Goal: Find specific page/section: Find specific page/section

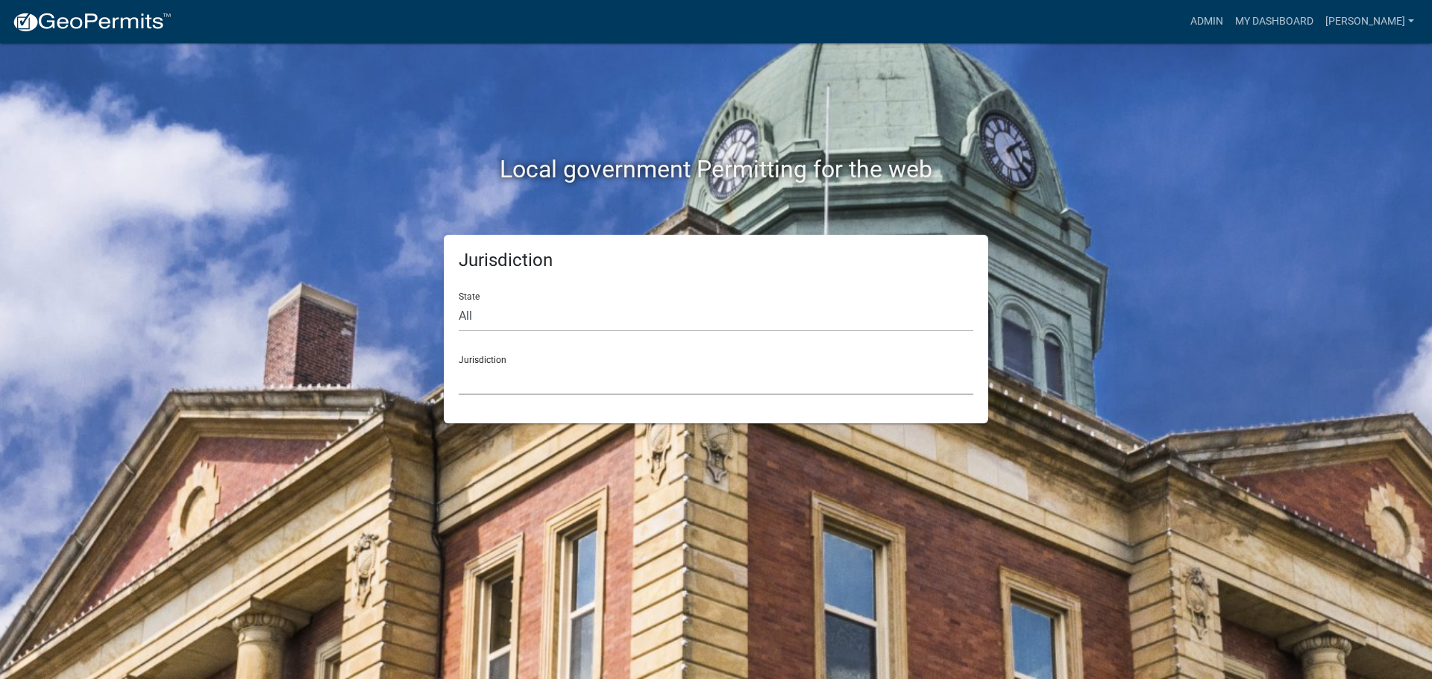
click at [500, 374] on select "[GEOGRAPHIC_DATA], [US_STATE] [GEOGRAPHIC_DATA], [US_STATE][PERSON_NAME][GEOGRA…" at bounding box center [716, 380] width 514 height 31
click at [482, 312] on select "All Colorado Georgia Indiana Iowa Kansas Minnesota Ohio South Carolina Wisconsin" at bounding box center [716, 316] width 514 height 31
select select "[US_STATE]"
click at [459, 301] on select "All Colorado Georgia Indiana Iowa Kansas Minnesota Ohio South Carolina Wisconsin" at bounding box center [716, 316] width 514 height 31
click at [511, 385] on select "City of Charlestown, Indiana City of Jeffersonville, Indiana City of Logansport…" at bounding box center [716, 380] width 514 height 31
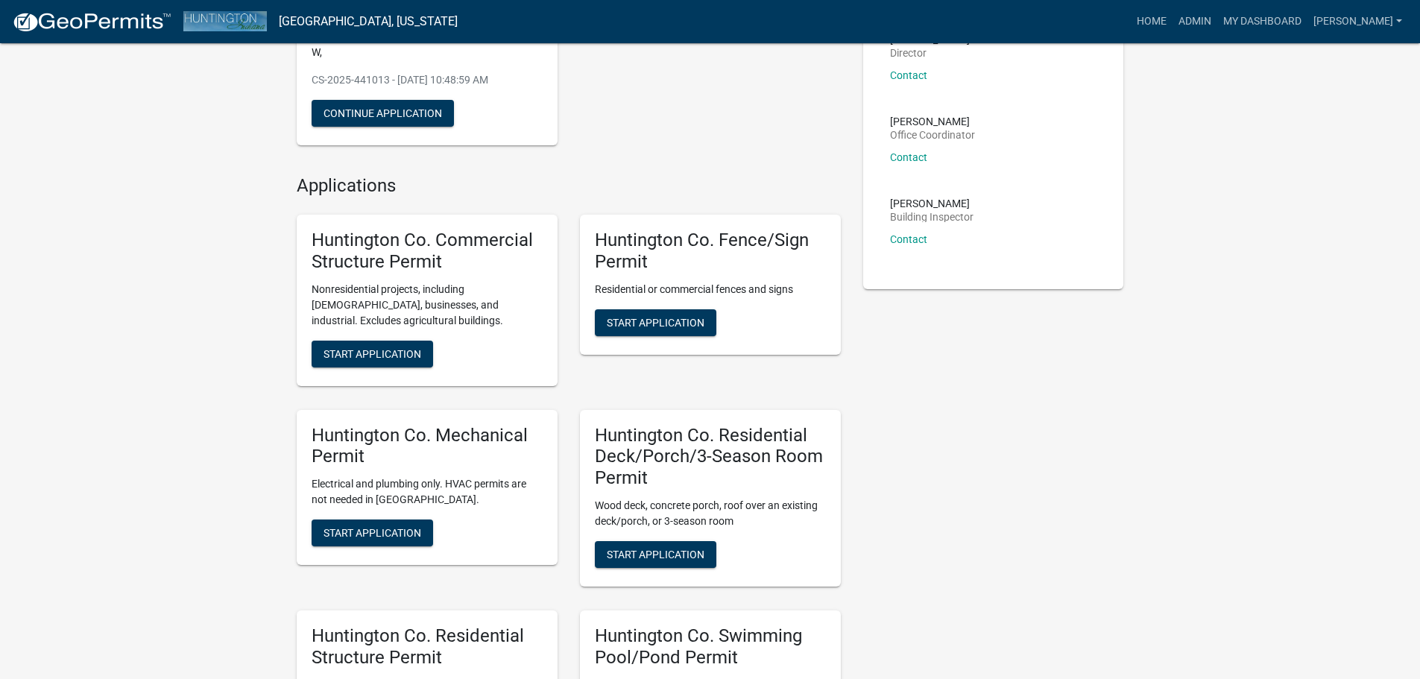
scroll to position [224, 0]
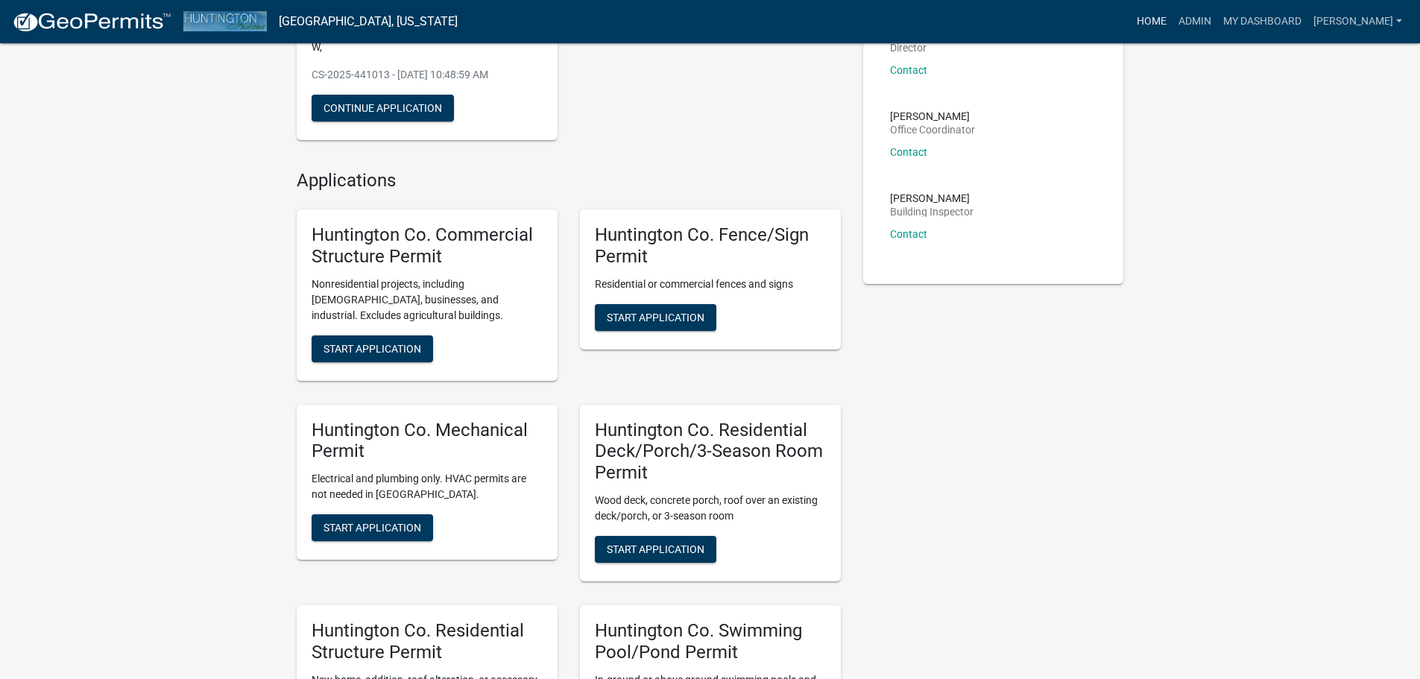
click at [1142, 20] on link "Home" at bounding box center [1152, 21] width 42 height 28
click at [1152, 19] on link "Home" at bounding box center [1152, 21] width 42 height 28
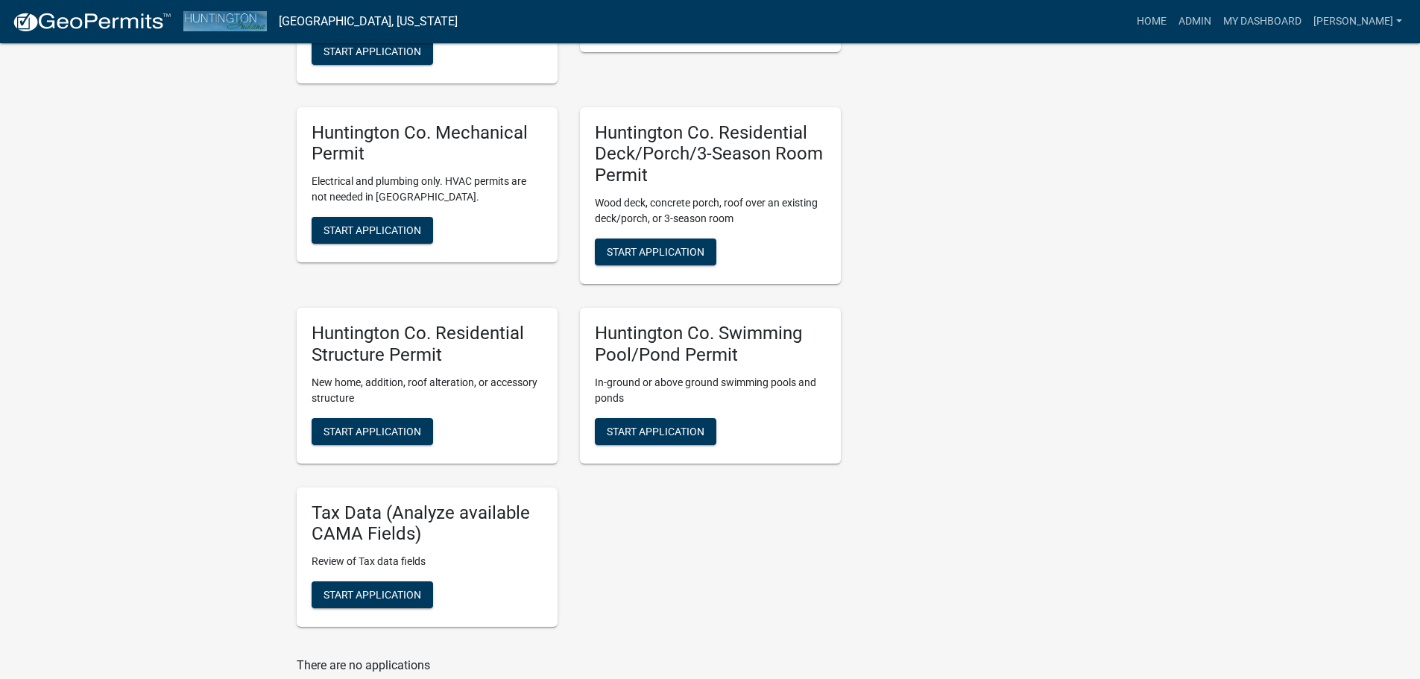
scroll to position [522, 0]
